Goal: Complete application form

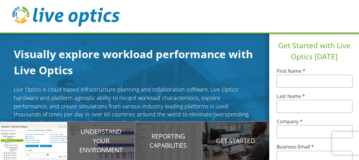
click at [289, 84] on input "text" at bounding box center [315, 81] width 76 height 13
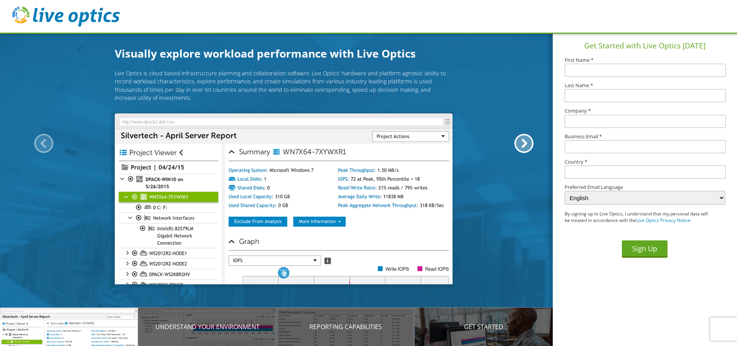
click at [359, 68] on input "text" at bounding box center [645, 70] width 161 height 13
type input "[PERSON_NAME]"
type input "Newman"
click at [359, 121] on input "American Cutting Edge.com" at bounding box center [645, 121] width 161 height 13
type input "American Cutting Edge"
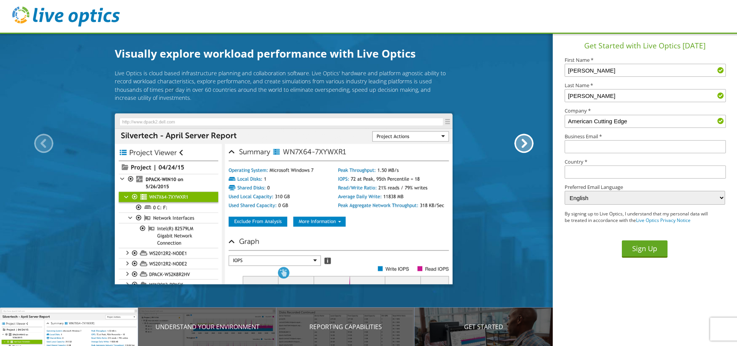
click at [359, 147] on input "text" at bounding box center [645, 146] width 161 height 13
type input "jnewman@americancuttingedge.com"
type input "United States"
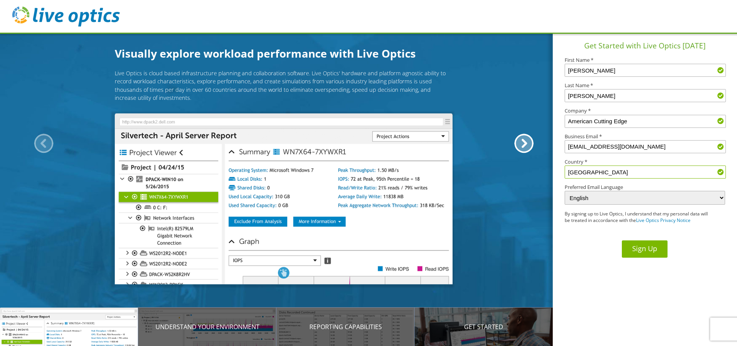
click at [359, 160] on button "Sign Up" at bounding box center [645, 248] width 46 height 17
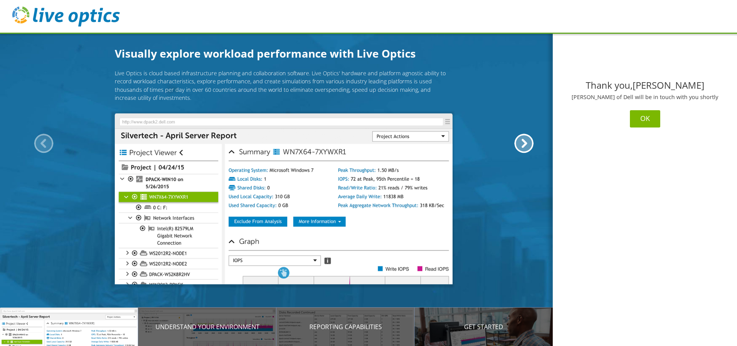
click at [646, 117] on button "OK" at bounding box center [645, 118] width 30 height 17
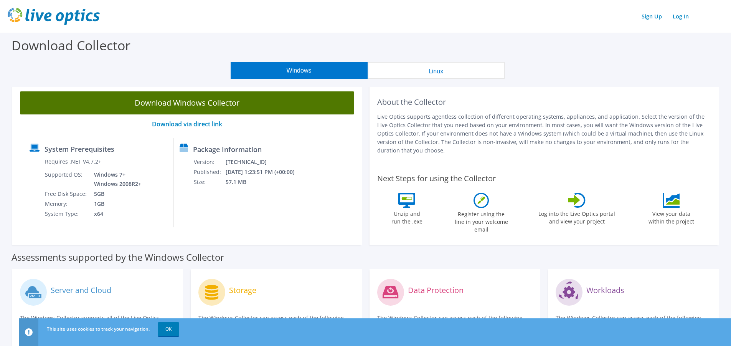
click at [202, 103] on link "Download Windows Collector" at bounding box center [187, 102] width 334 height 23
